Goal: Answer question/provide support

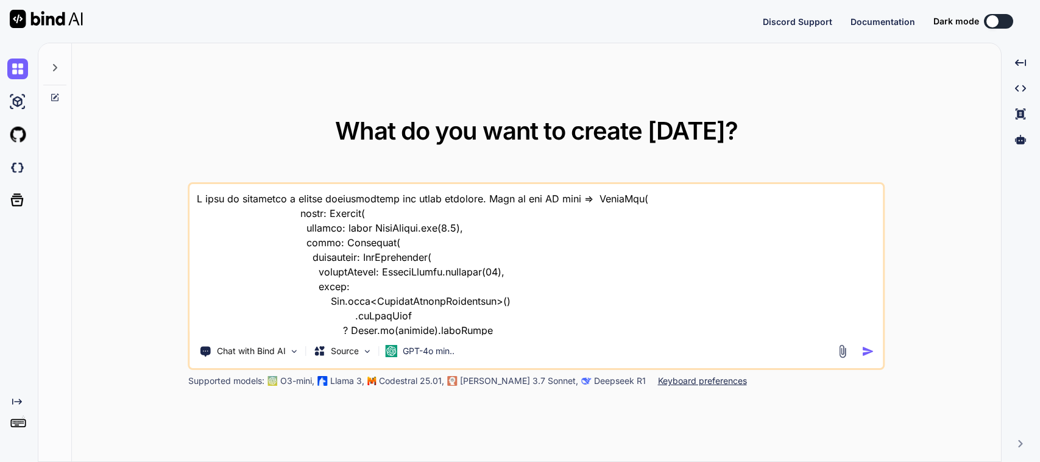
click at [521, 268] on textarea at bounding box center [536, 259] width 692 height 151
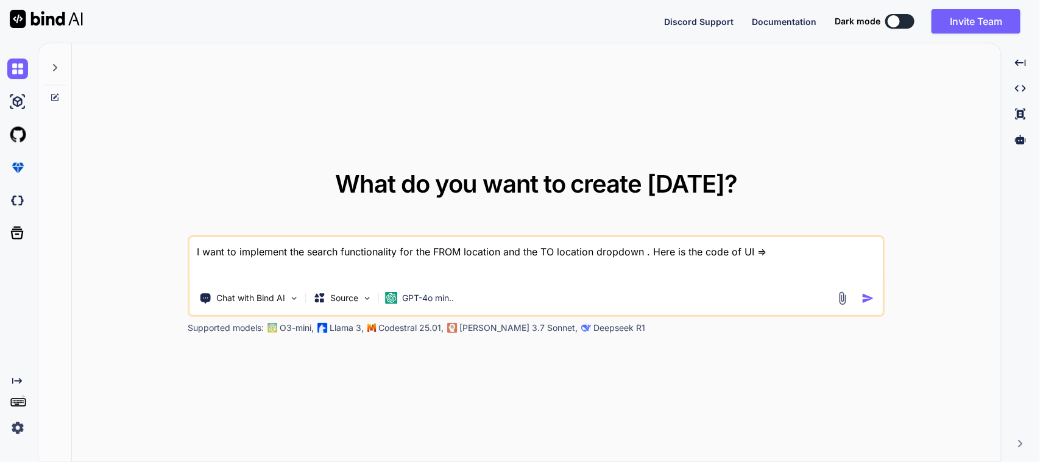
paste textarea "// /* // * Created By - Chetu Team // * Description - This class is handling th…"
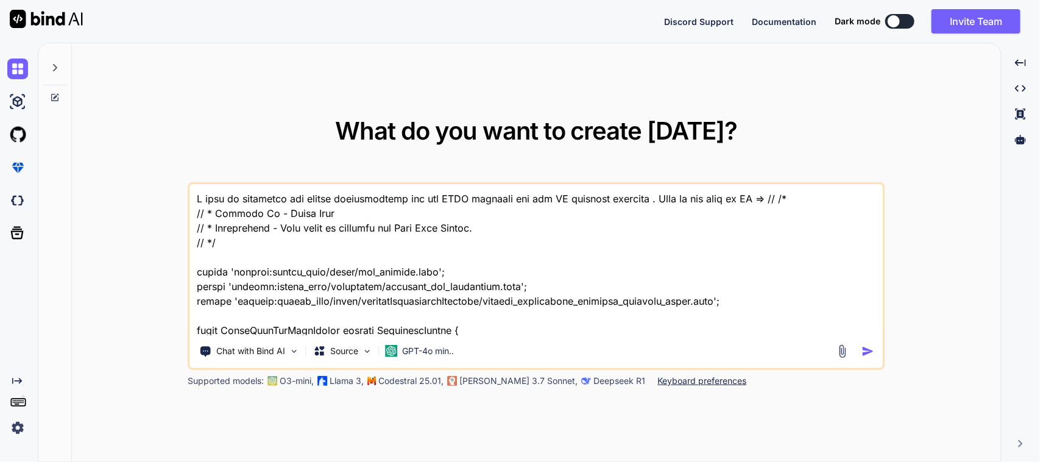
scroll to position [16653, 0]
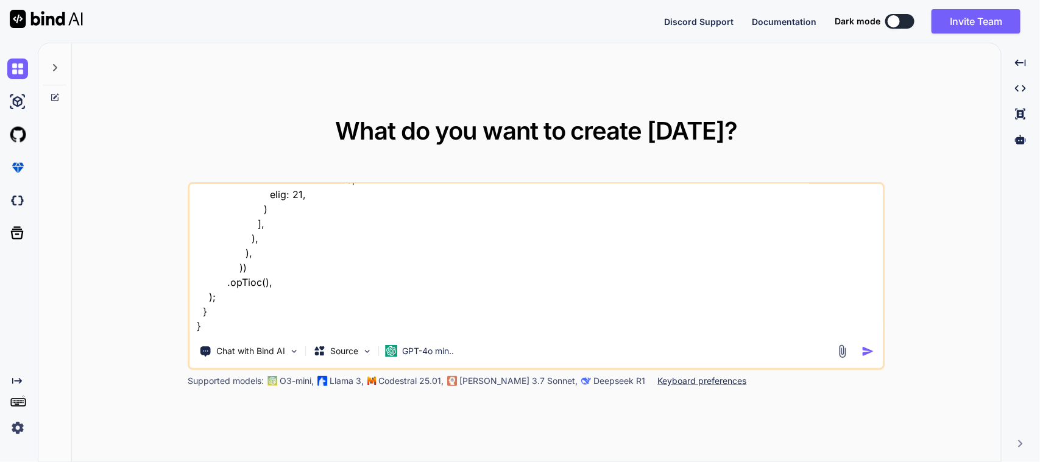
paste textarea "/* * Created By - Chetu Team * Description - Below class is used to write busin…"
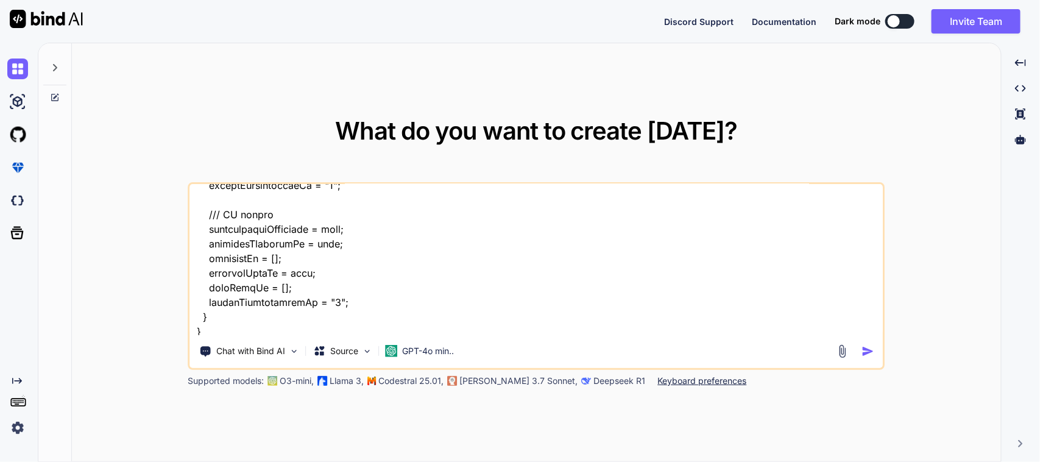
type textarea "I want to implement the search functionality for the FROM location and the TO l…"
click at [869, 351] on img "button" at bounding box center [867, 351] width 13 height 13
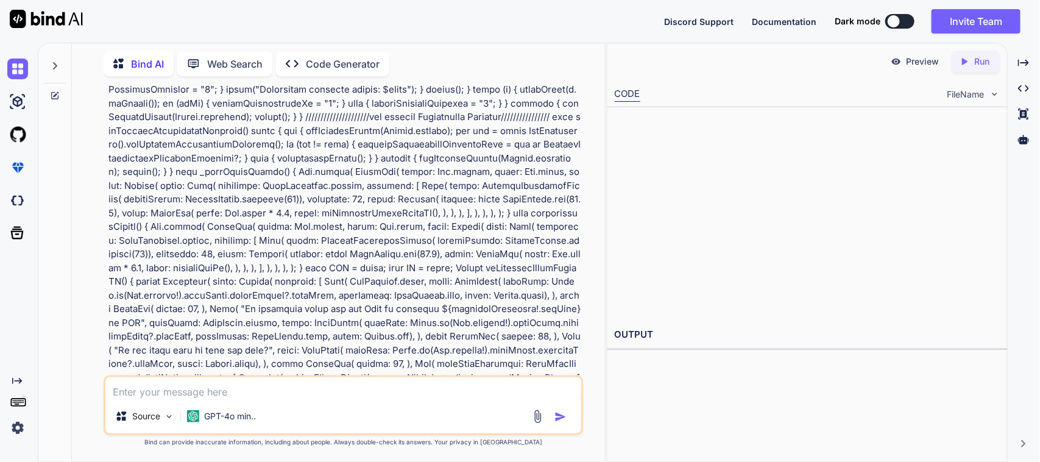
scroll to position [4819, 0]
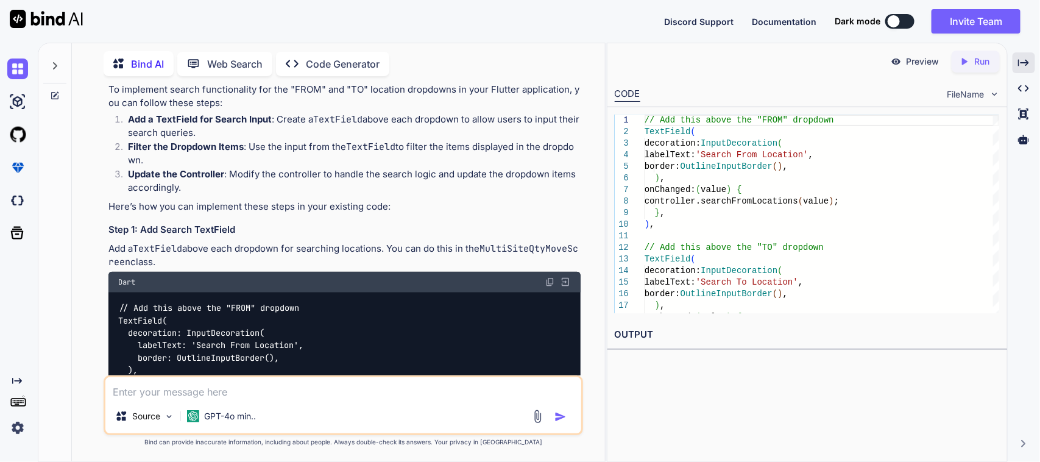
click at [1023, 67] on icon "Created with Pixso." at bounding box center [1023, 62] width 11 height 11
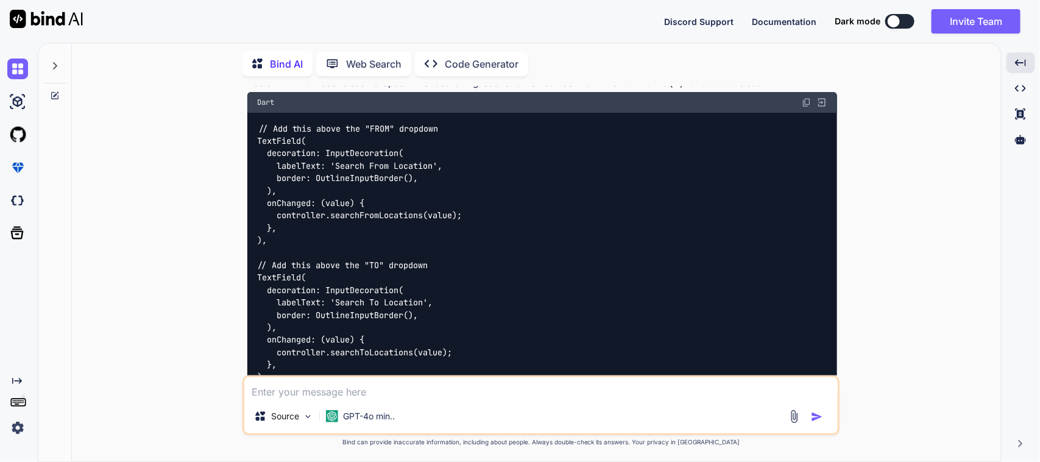
scroll to position [3918, 0]
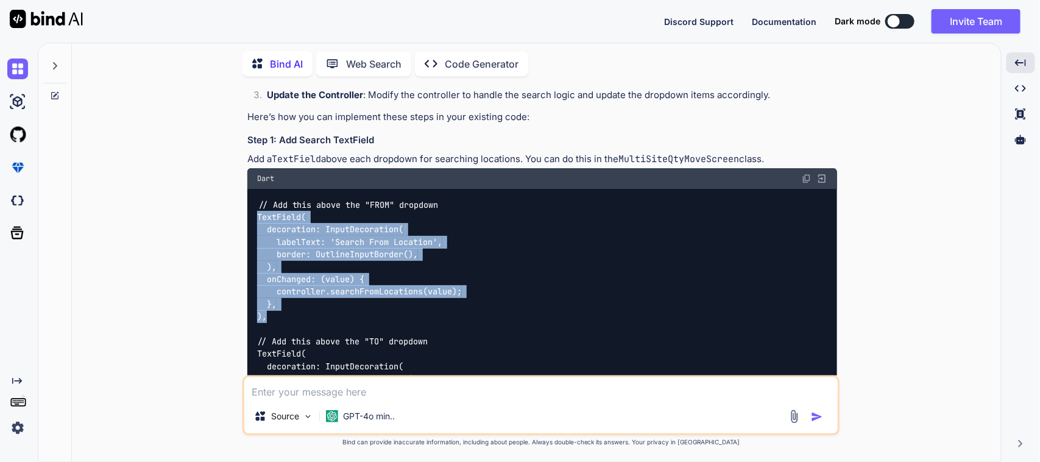
drag, startPoint x: 256, startPoint y: 119, endPoint x: 276, endPoint y: 214, distance: 97.1
click at [276, 214] on div "// Add this above the "FROM" dropdown TextField( decoration: InputDecoration( l…" at bounding box center [542, 329] width 590 height 280
copy code "TextField( decoration: InputDecoration( labelText: 'Search From Location', bord…"
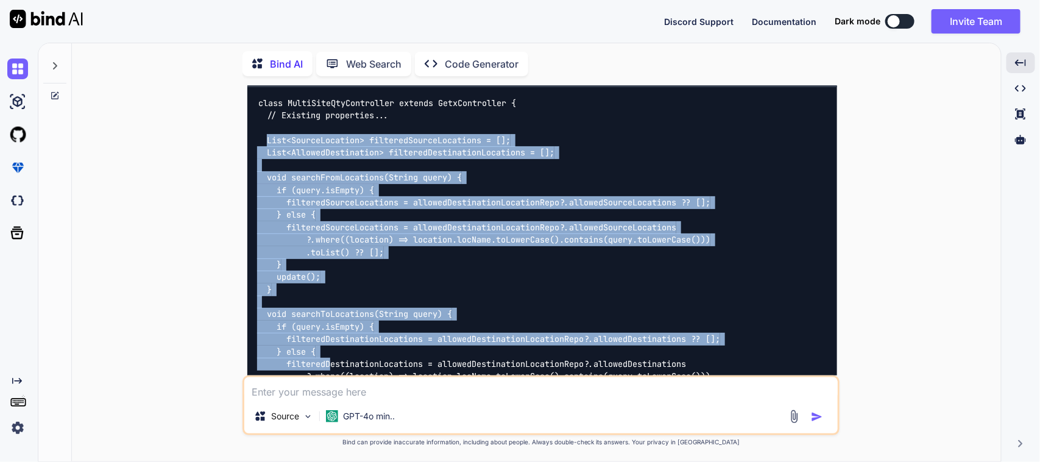
scroll to position [4441, 0]
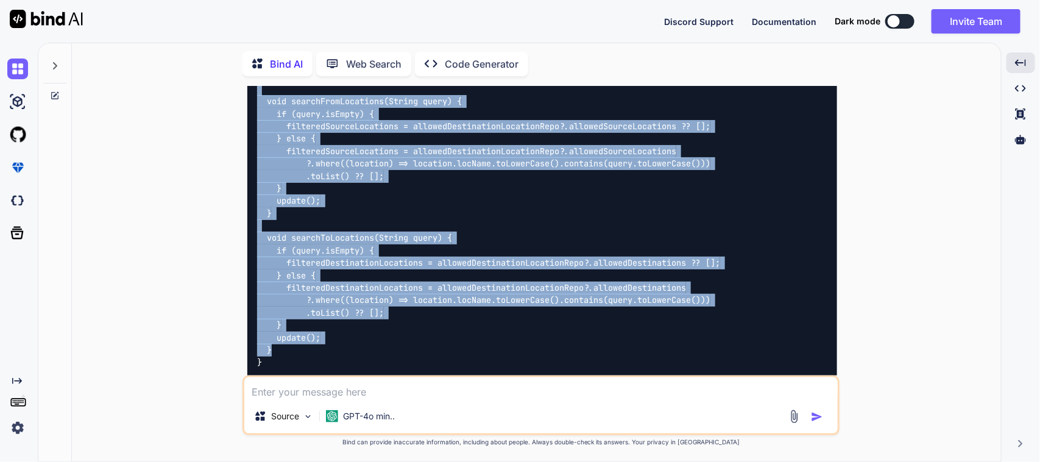
drag, startPoint x: 267, startPoint y: 196, endPoint x: 330, endPoint y: 257, distance: 87.9
click at [330, 257] on div "class MultiSiteQtyController extends GetxController { // Existing properties...…" at bounding box center [542, 194] width 590 height 367
copy code "List<SourceLocation> filteredSourceLocations = []; List<AllowedDestination> fil…"
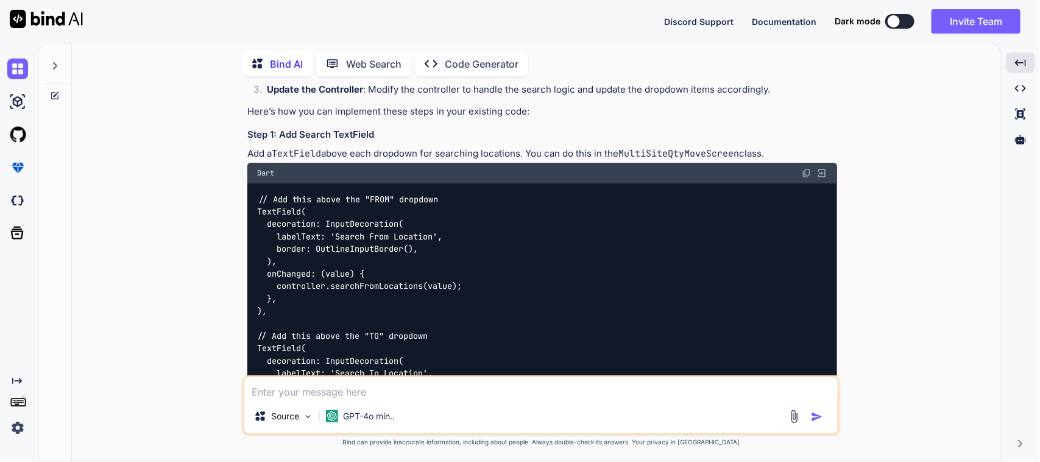
scroll to position [3832, 0]
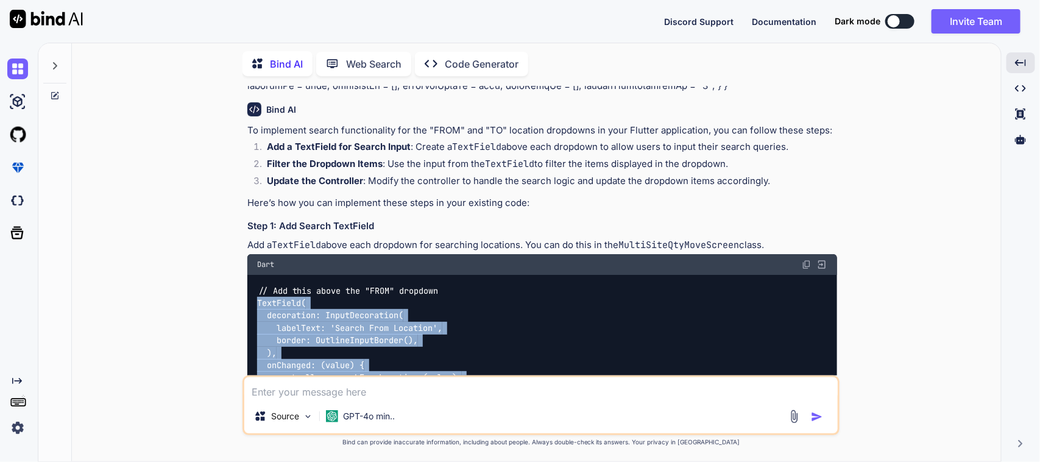
drag, startPoint x: 258, startPoint y: 206, endPoint x: 272, endPoint y: 303, distance: 97.9
click at [272, 303] on div "// Add this above the "FROM" dropdown TextField( decoration: InputDecoration( l…" at bounding box center [542, 415] width 590 height 280
copy code "TextField( decoration: InputDecoration( labelText: 'Search From Location', bord…"
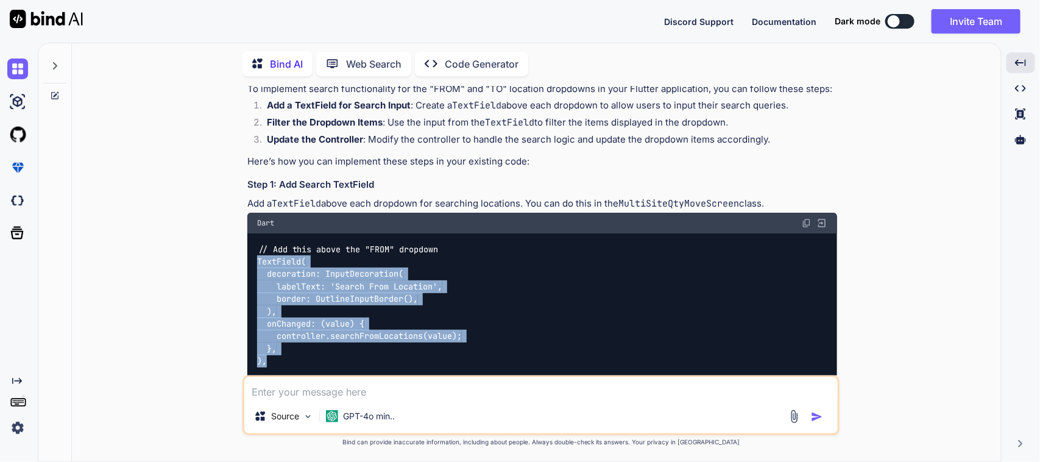
scroll to position [3908, 0]
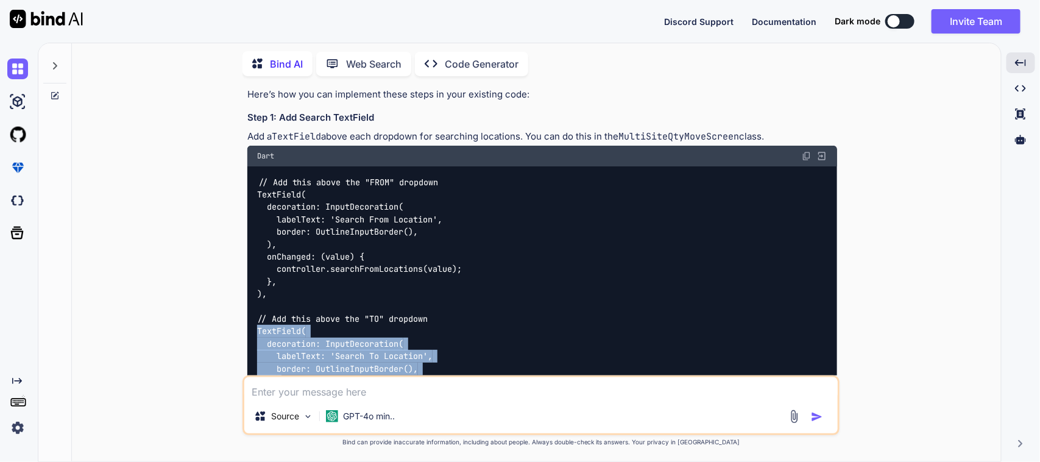
drag, startPoint x: 259, startPoint y: 265, endPoint x: 280, endPoint y: 361, distance: 98.4
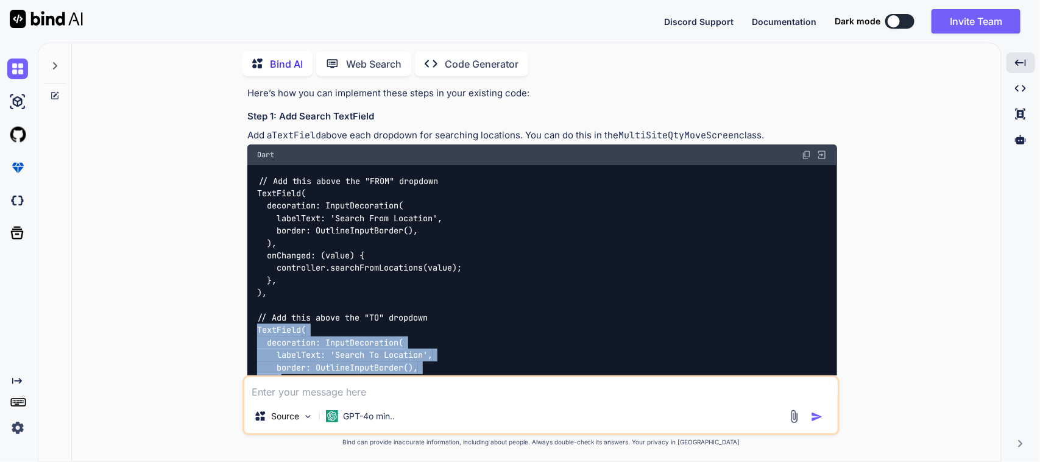
click at [293, 319] on div "// Add this above the "FROM" dropdown TextField( decoration: InputDecoration( l…" at bounding box center [542, 305] width 590 height 280
drag, startPoint x: 289, startPoint y: 329, endPoint x: 244, endPoint y: 239, distance: 101.3
click at [244, 239] on div "You Bind AI To implement search functionality for the "FROM" and "TO" location …" at bounding box center [540, 273] width 597 height 375
copy code "TextField( decoration: InputDecoration( labelText: 'Search To Location', border…"
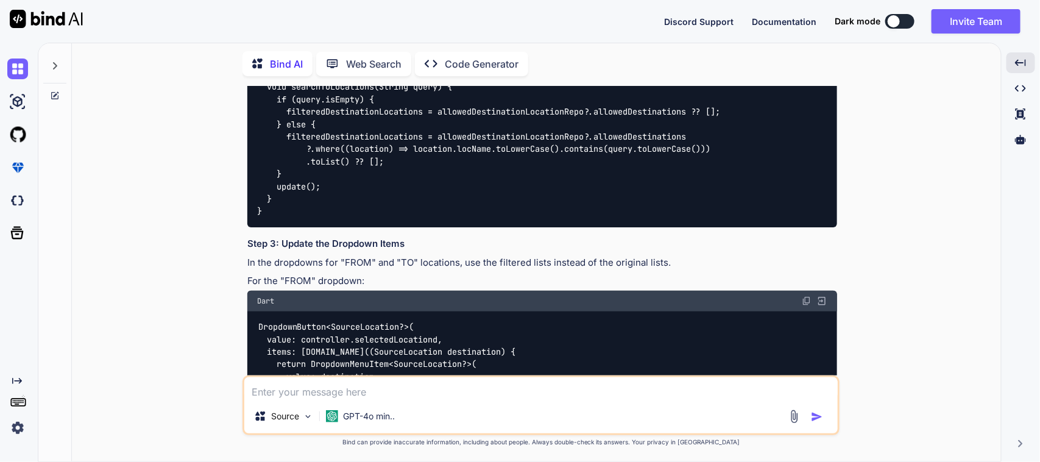
scroll to position [4627, 0]
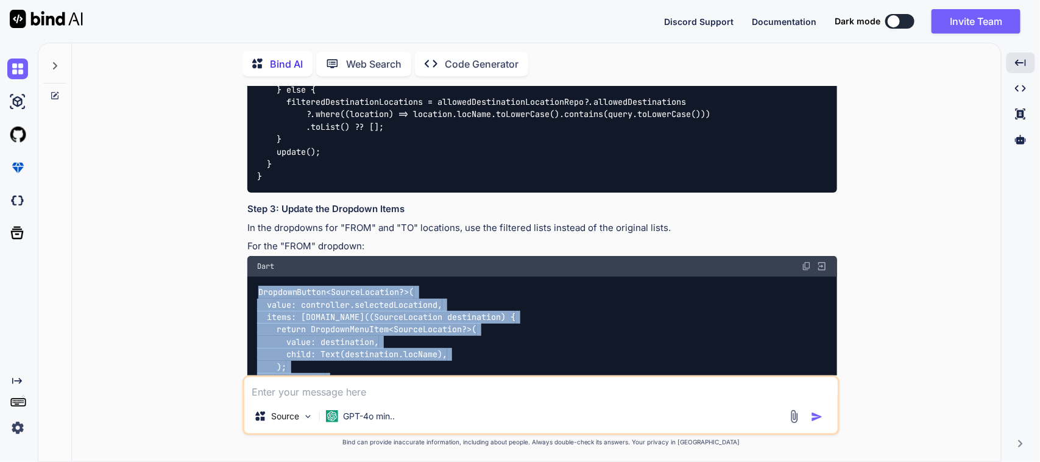
drag, startPoint x: 332, startPoint y: 278, endPoint x: 256, endPoint y: 196, distance: 111.6
click at [256, 277] on div "DropdownButton<SourceLocation?>( value: controller.selectedLocationd, items: [D…" at bounding box center [542, 361] width 590 height 169
copy code "DropdownButton<SourceLocation?>( value: controller.selectedLocationd, items: [D…"
click at [509, 277] on div "DropdownButton<SourceLocation?>( value: controller.selectedLocationd, items: [D…" at bounding box center [542, 361] width 590 height 169
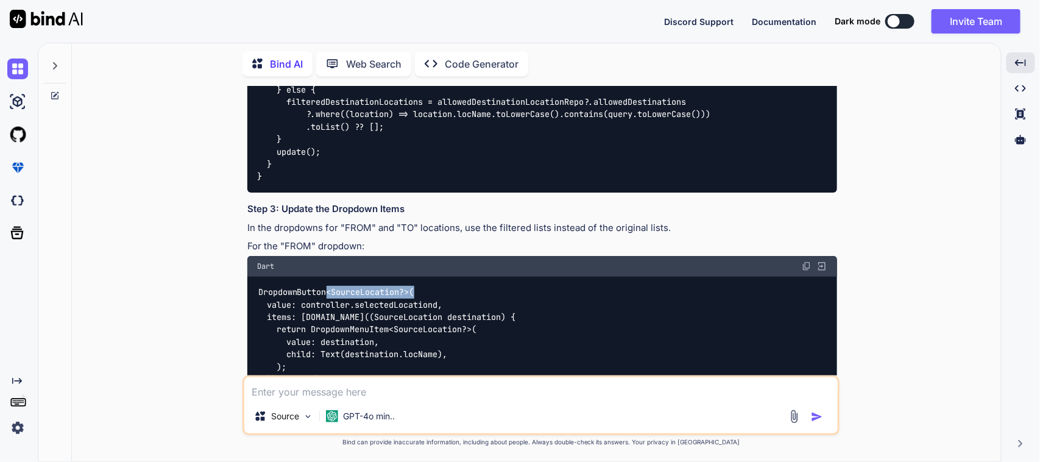
drag, startPoint x: 327, startPoint y: 194, endPoint x: 424, endPoint y: 191, distance: 96.9
click at [424, 277] on div "DropdownButton<SourceLocation?>( value: controller.selectedLocationd, items: [D…" at bounding box center [542, 361] width 590 height 169
copy code "<SourceLocation?>("
click at [432, 277] on div "DropdownButton<SourceLocation?>( value: controller.selectedLocationd, items: [D…" at bounding box center [542, 361] width 590 height 169
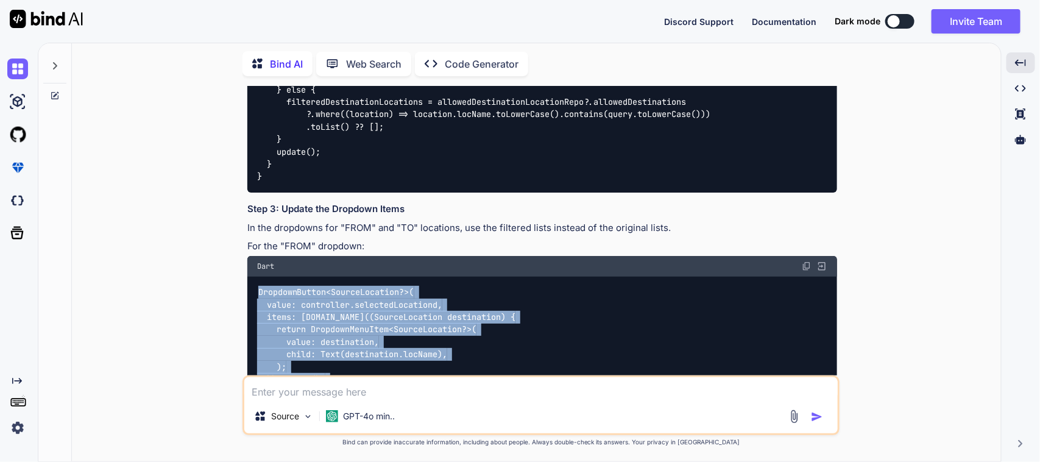
drag, startPoint x: 341, startPoint y: 278, endPoint x: 254, endPoint y: 199, distance: 118.1
click at [254, 277] on div "DropdownButton<SourceLocation?>( value: controller.selectedLocationd, items: [D…" at bounding box center [542, 361] width 590 height 169
copy code "DropdownButton<SourceLocation?>( value: controller.selectedLocationd, items: [D…"
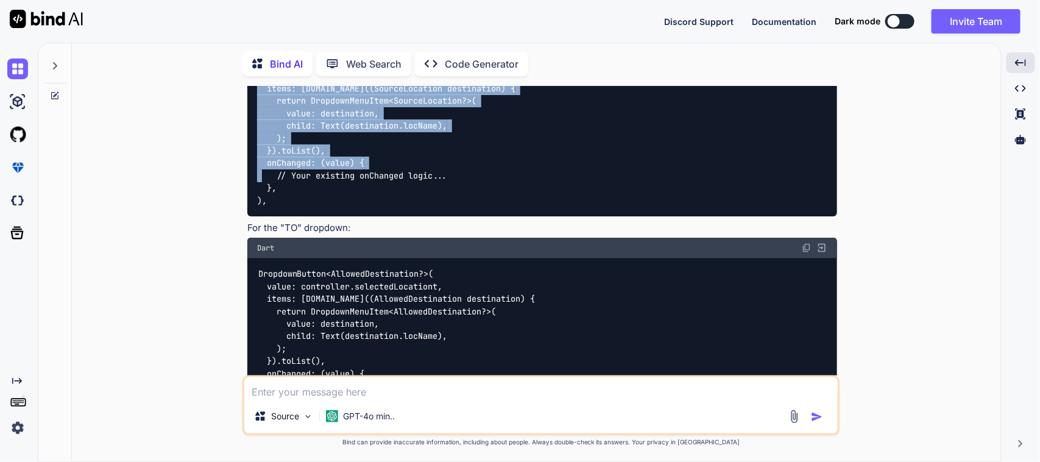
scroll to position [4898, 0]
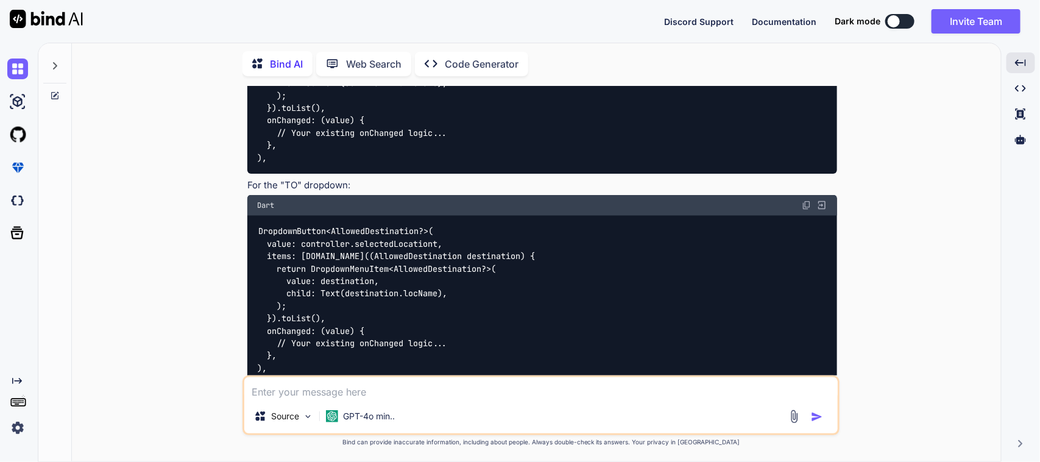
click at [359, 394] on textarea at bounding box center [540, 388] width 593 height 22
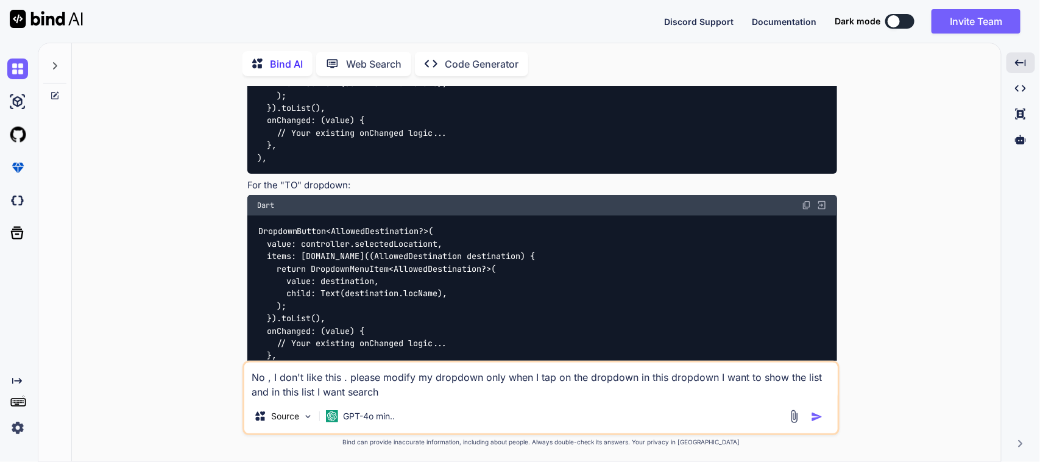
type textarea "No , I don't like this . please modify my dropdown only when I tap on the dropd…"
